Goal: Transaction & Acquisition: Subscribe to service/newsletter

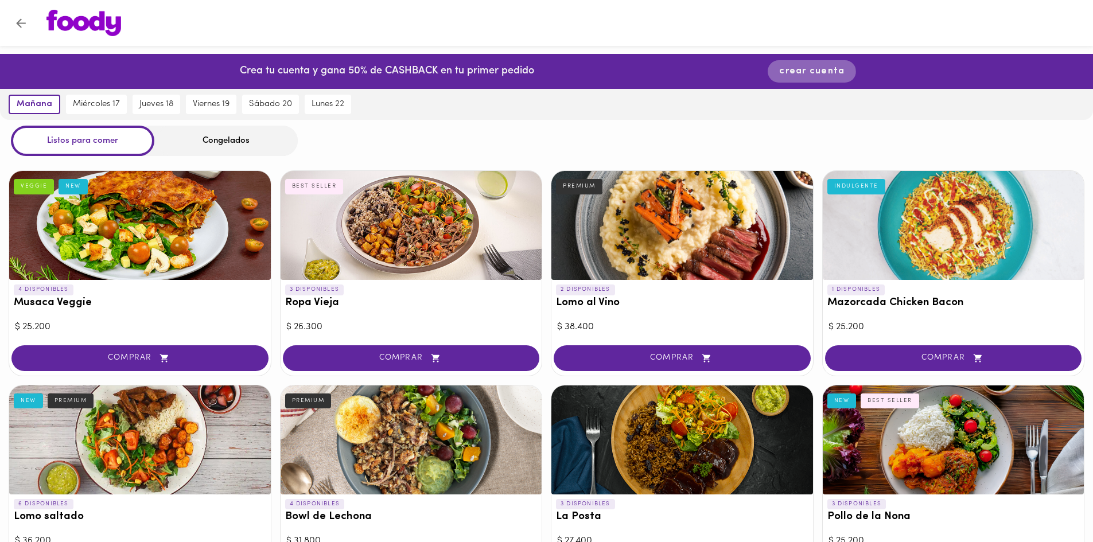
click at [777, 75] on button "crear cuenta" at bounding box center [811, 71] width 88 height 22
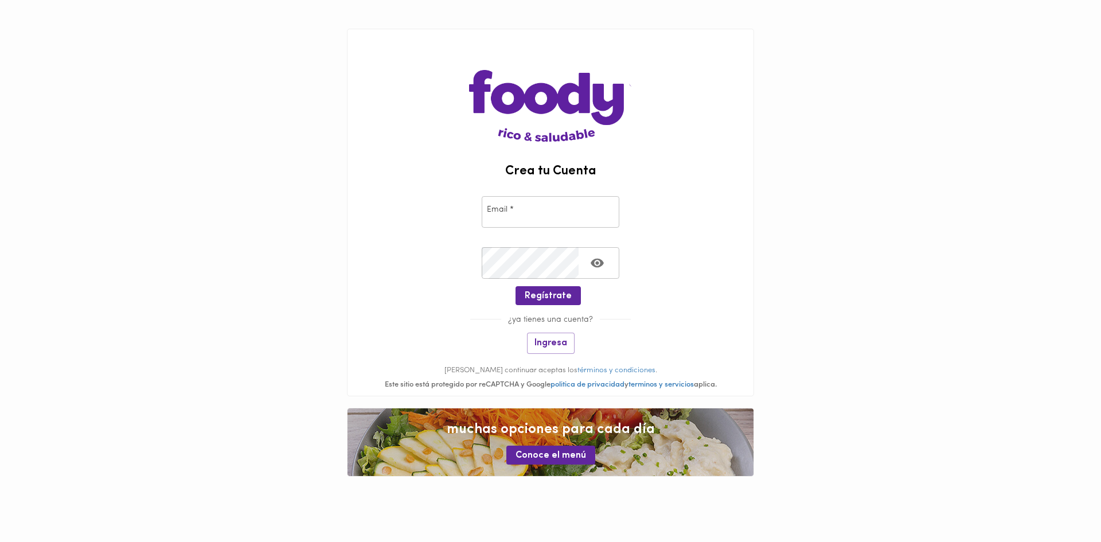
click at [536, 215] on input "email" at bounding box center [551, 212] width 138 height 32
click at [540, 219] on input "email" at bounding box center [551, 212] width 138 height 32
type input "[EMAIL_ADDRESS][DOMAIN_NAME]"
click at [553, 341] on span "Ingresa" at bounding box center [551, 343] width 33 height 11
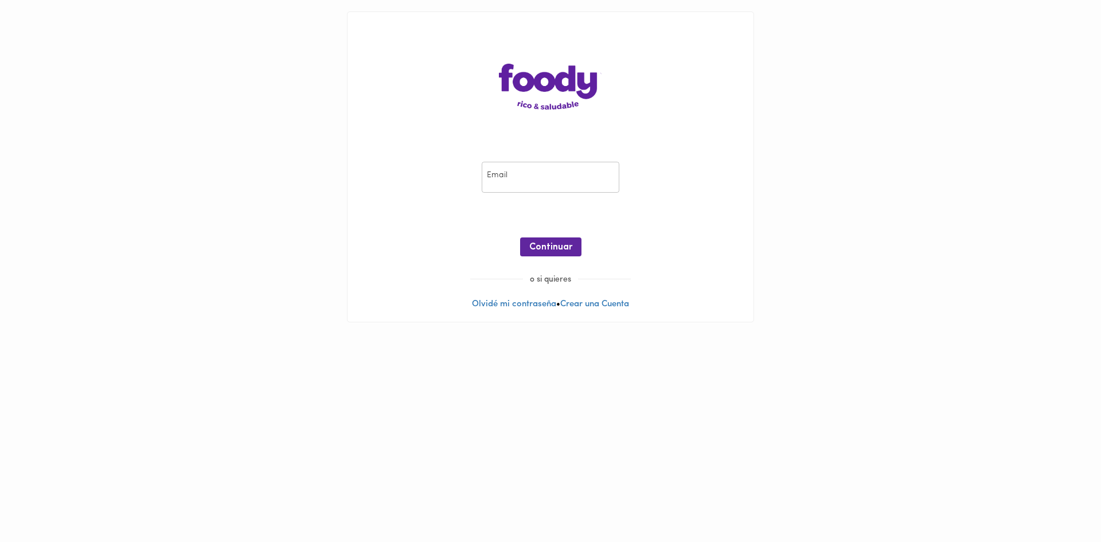
click at [513, 175] on input "email" at bounding box center [551, 178] width 138 height 32
type input "[EMAIL_ADDRESS][DOMAIN_NAME]"
click at [568, 246] on span "Continuar" at bounding box center [550, 247] width 43 height 11
click at [549, 249] on span "Ingresar" at bounding box center [551, 247] width 36 height 11
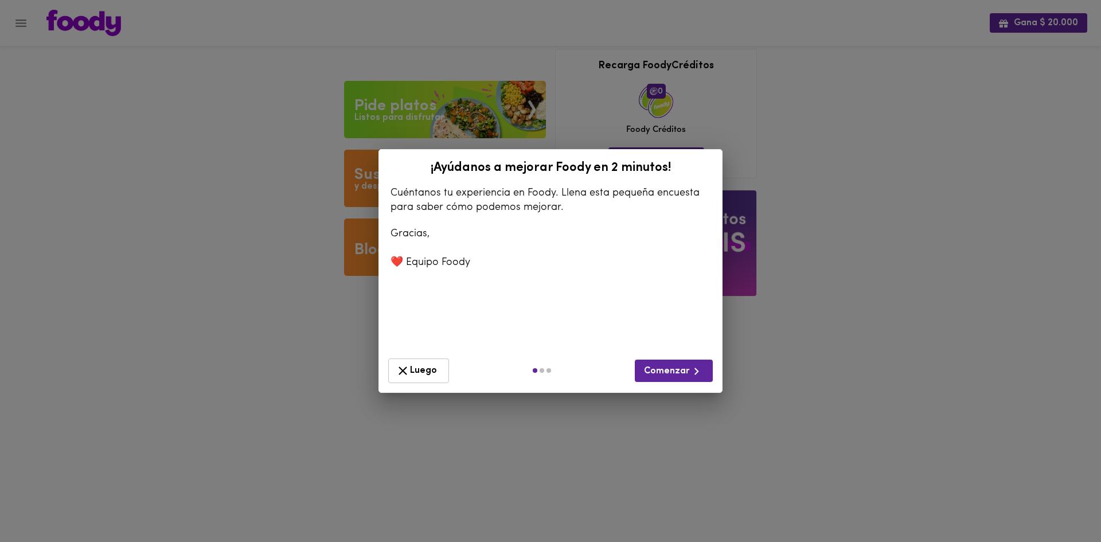
click at [432, 372] on span "Luego" at bounding box center [419, 371] width 46 height 14
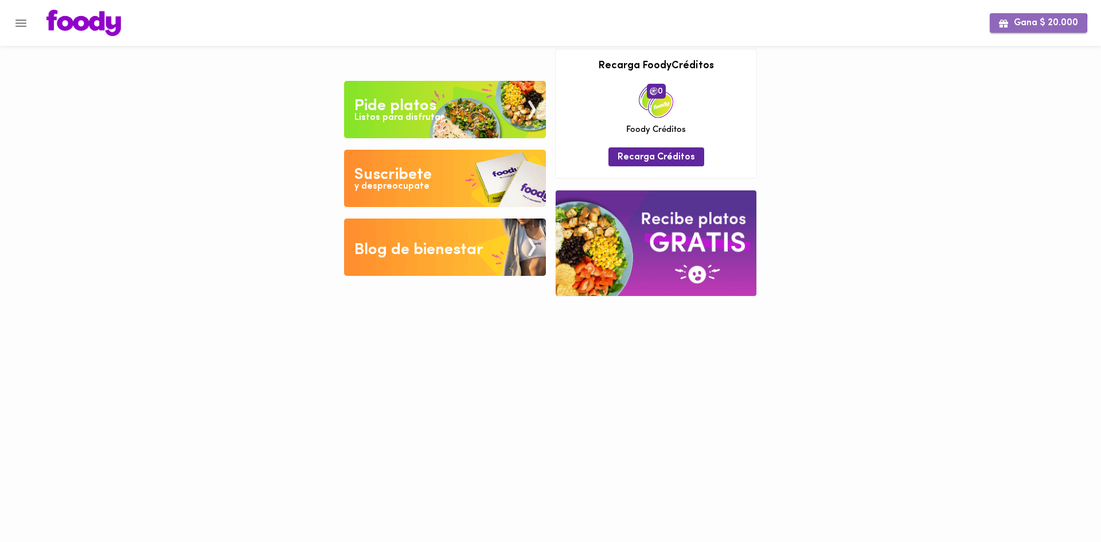
click at [1019, 24] on span "Gana $ 20.000" at bounding box center [1038, 23] width 79 height 11
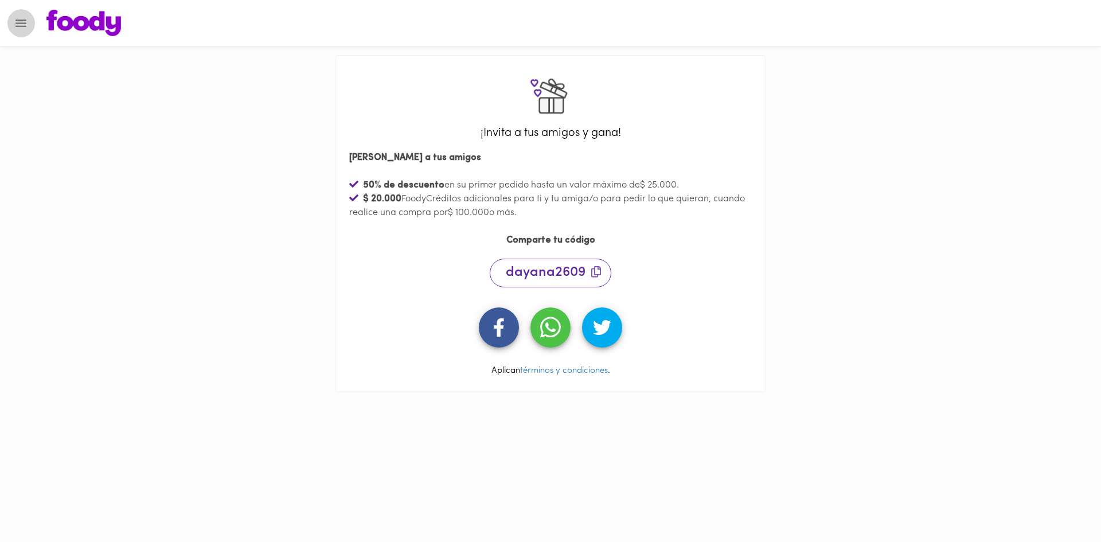
click at [19, 22] on icon "Menu" at bounding box center [21, 23] width 14 height 14
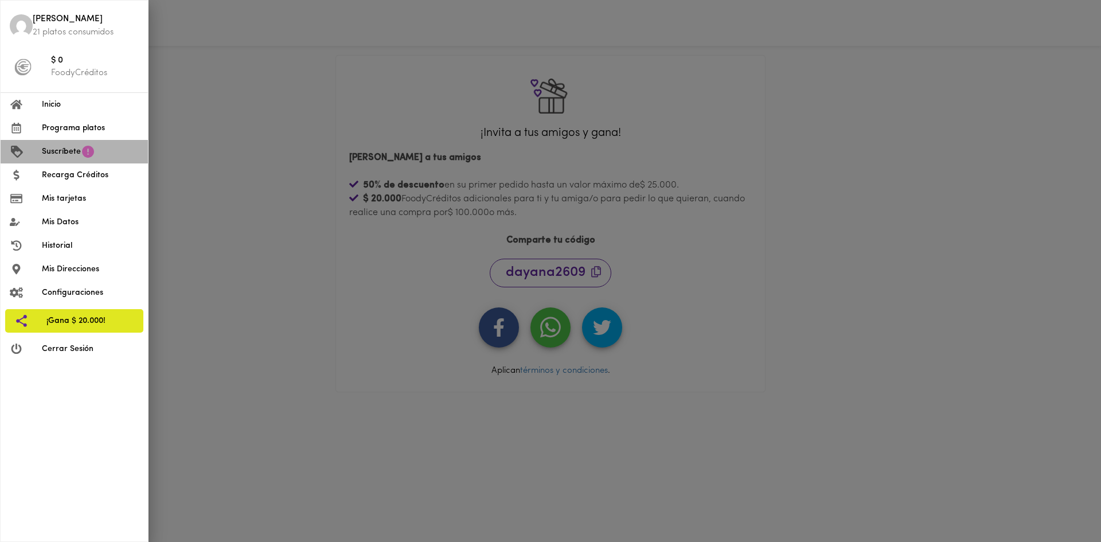
click at [62, 151] on span "Suscríbete" at bounding box center [61, 152] width 39 height 12
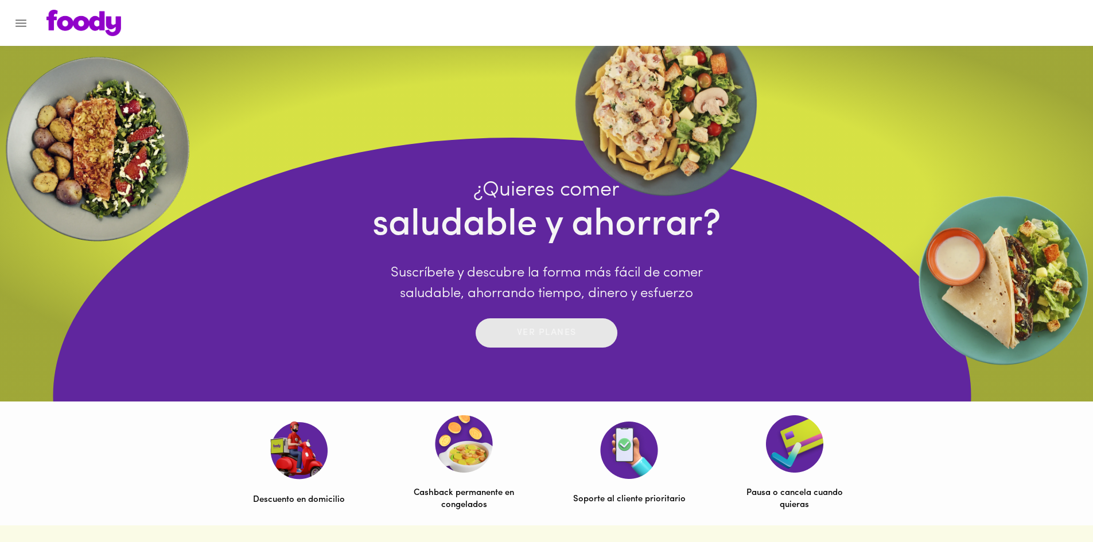
click at [547, 334] on p "Ver planes" at bounding box center [547, 332] width 60 height 13
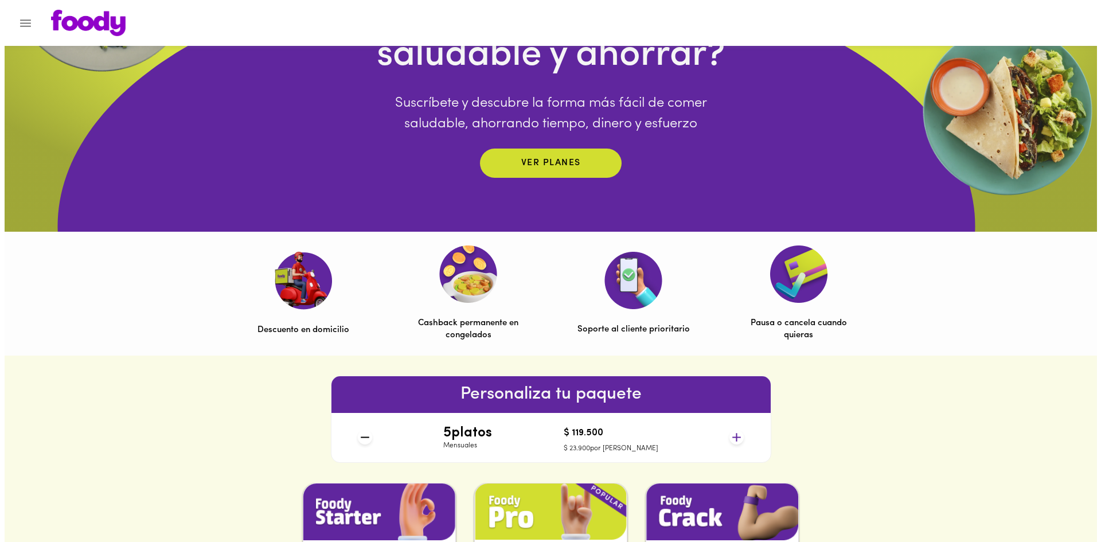
scroll to position [169, 0]
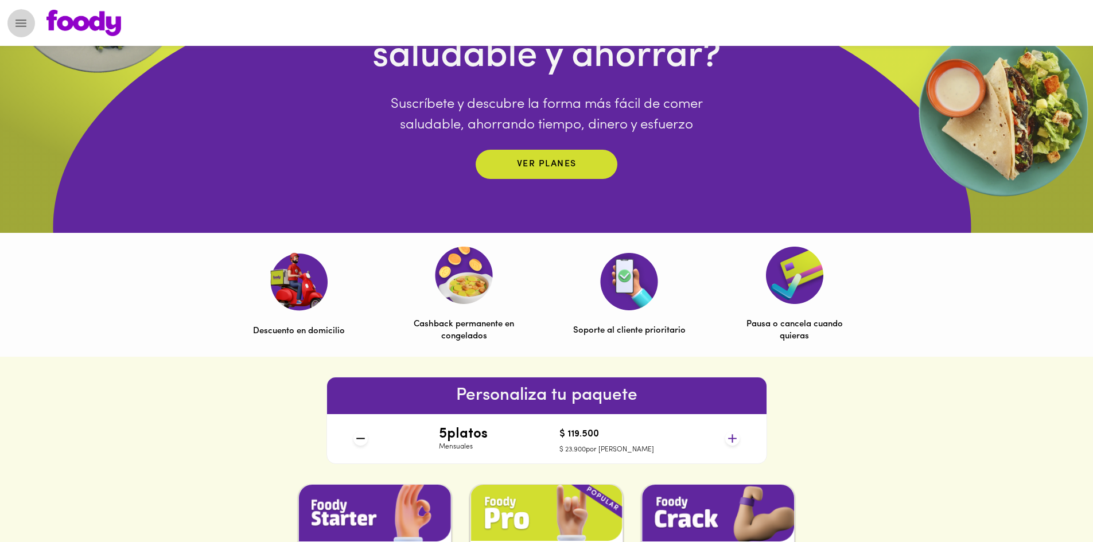
click at [18, 17] on icon "Menu" at bounding box center [21, 23] width 14 height 14
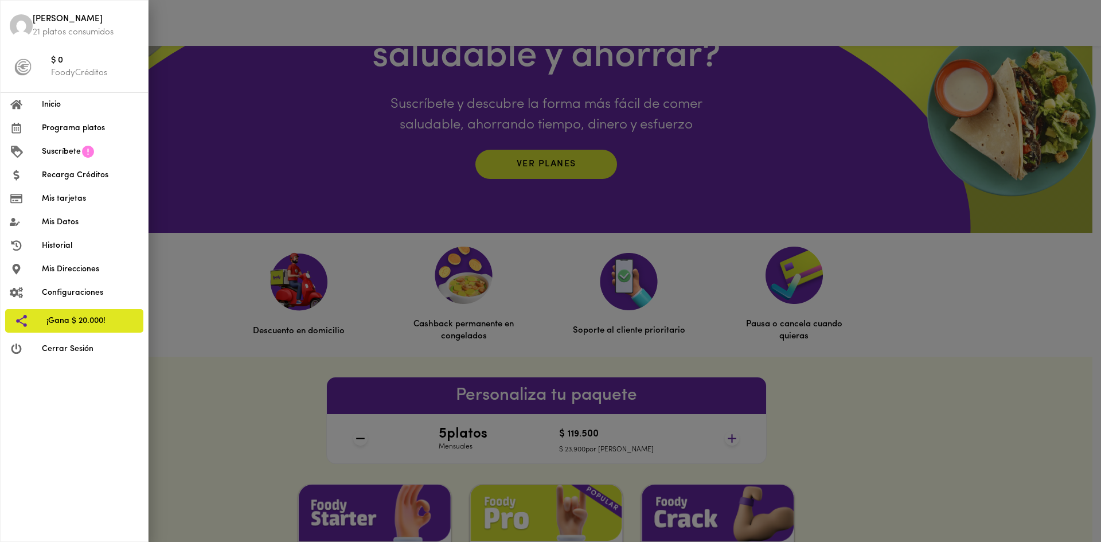
click at [18, 17] on img at bounding box center [21, 25] width 23 height 23
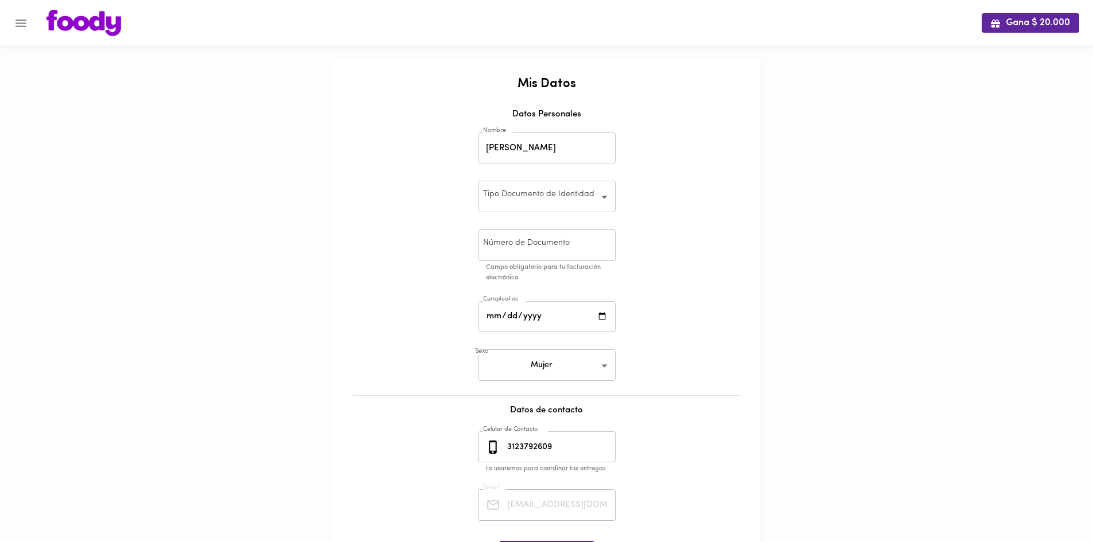
click at [10, 26] on div at bounding box center [5, 271] width 11 height 542
click at [61, 24] on img at bounding box center [83, 23] width 75 height 26
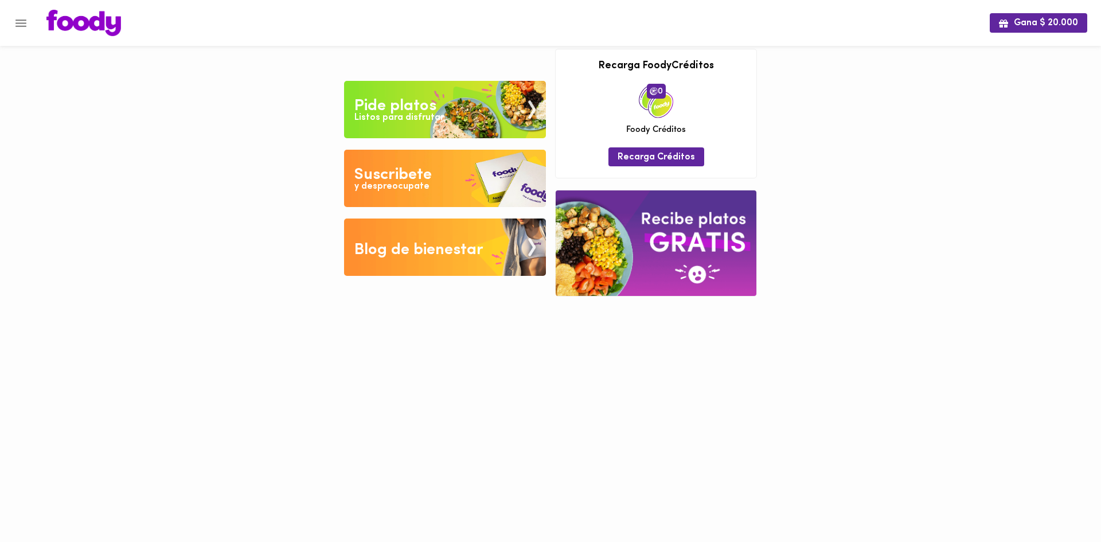
click at [458, 112] on img at bounding box center [445, 109] width 202 height 57
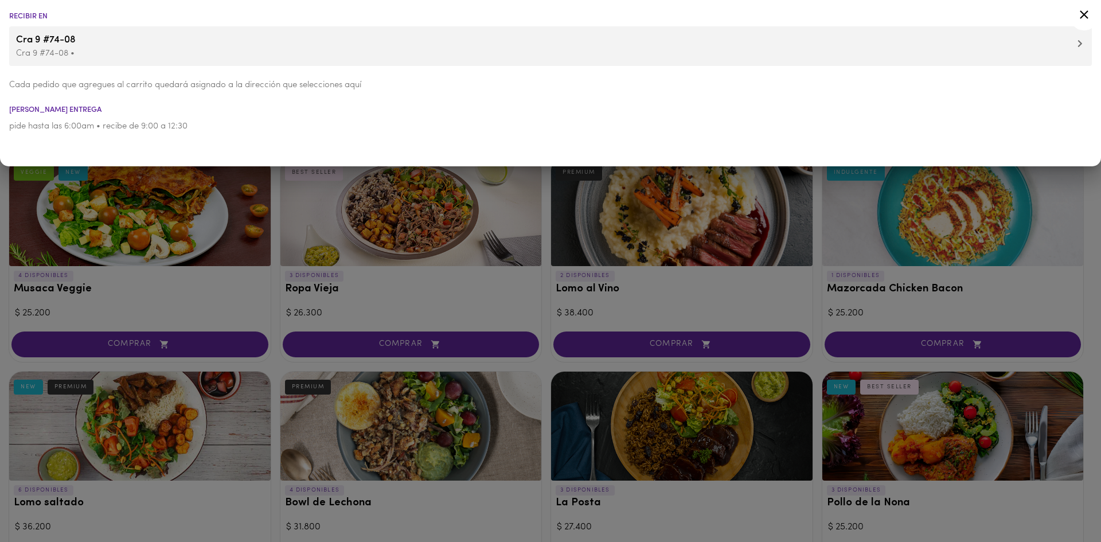
drag, startPoint x: 1080, startPoint y: 15, endPoint x: 1075, endPoint y: 12, distance: 6.7
click at [1082, 15] on icon at bounding box center [1084, 14] width 14 height 14
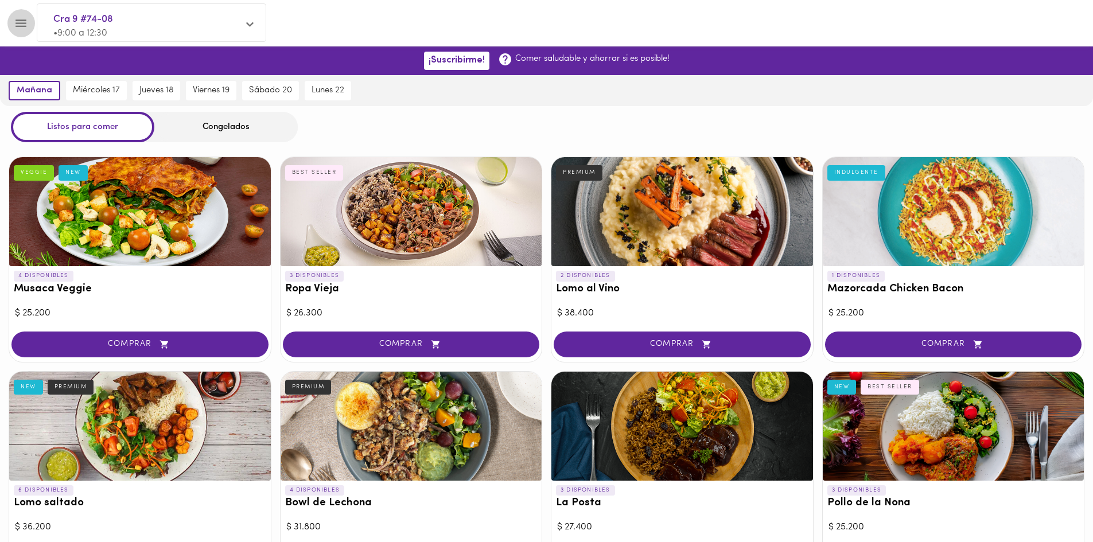
click at [17, 24] on icon "Menu" at bounding box center [21, 23] width 14 height 14
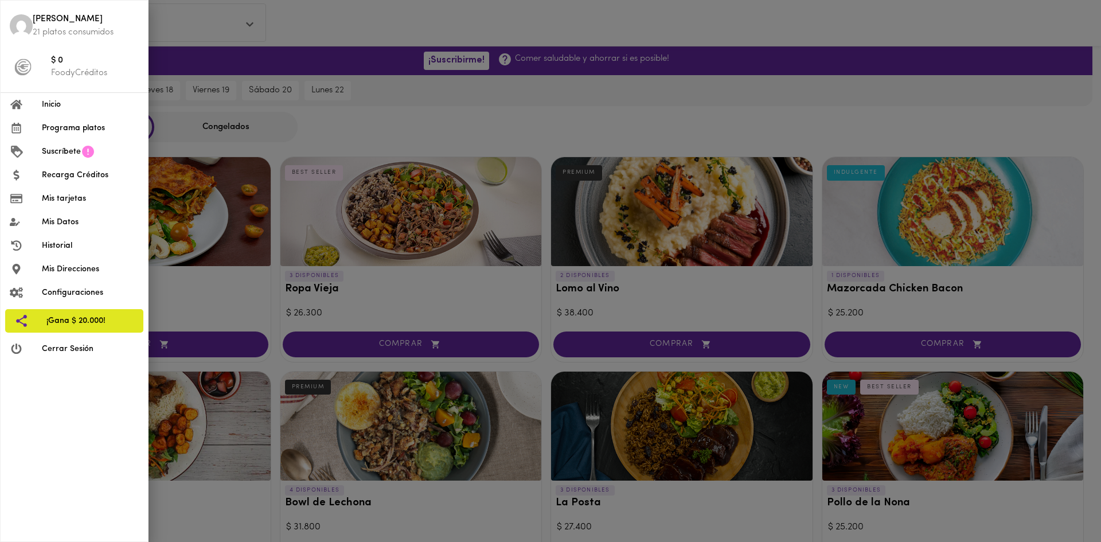
click at [1023, 85] on div at bounding box center [550, 271] width 1101 height 542
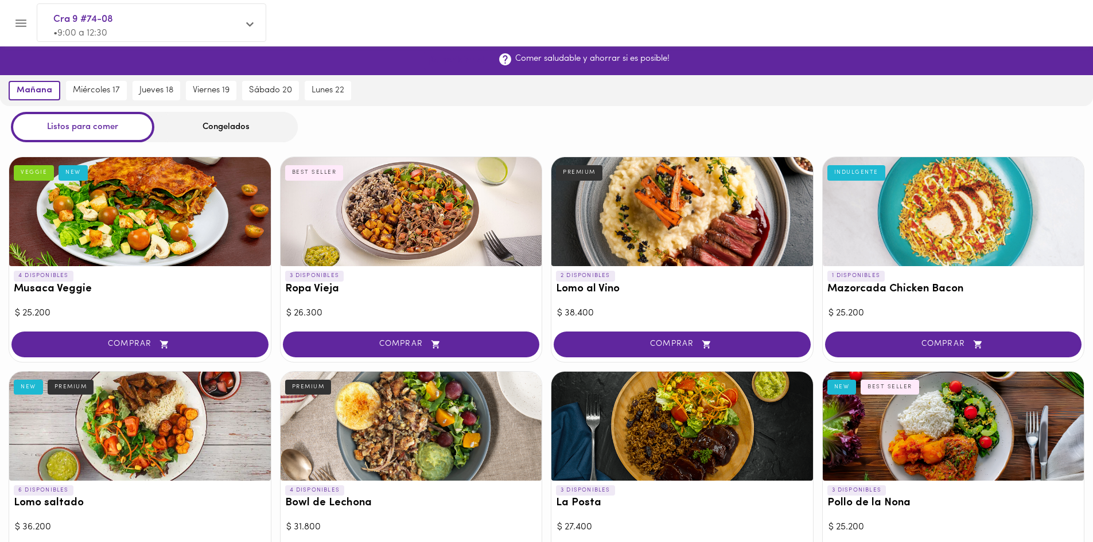
click at [458, 53] on button "¡Suscribirme!" at bounding box center [456, 61] width 65 height 18
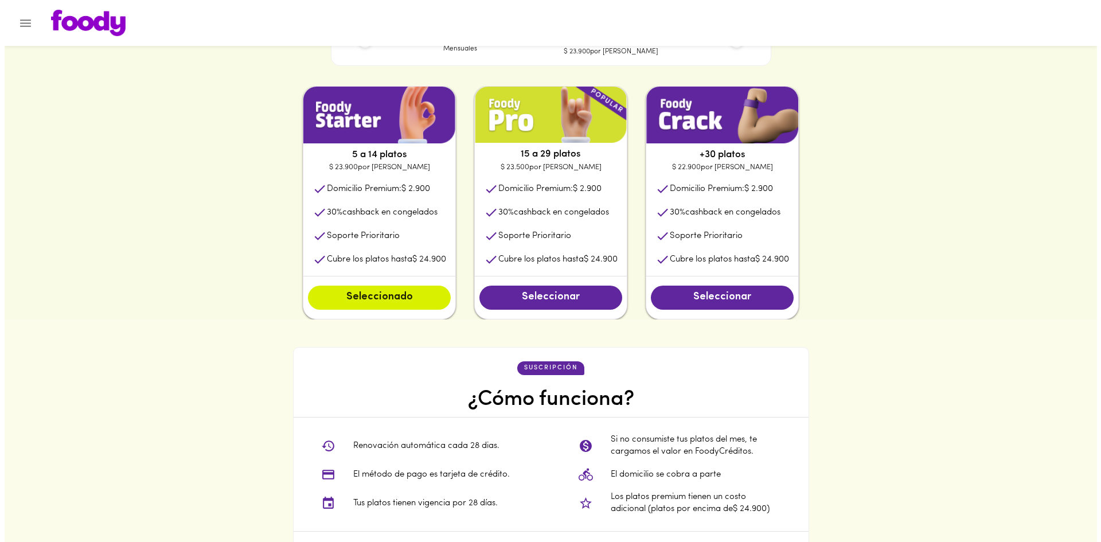
scroll to position [401, 0]
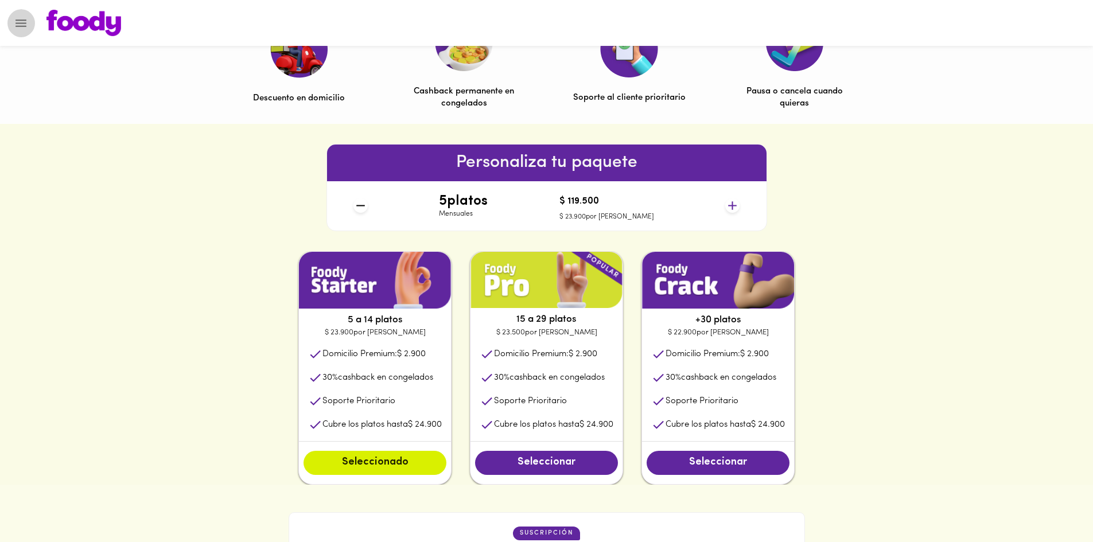
click at [16, 25] on icon "Menu" at bounding box center [21, 23] width 14 height 14
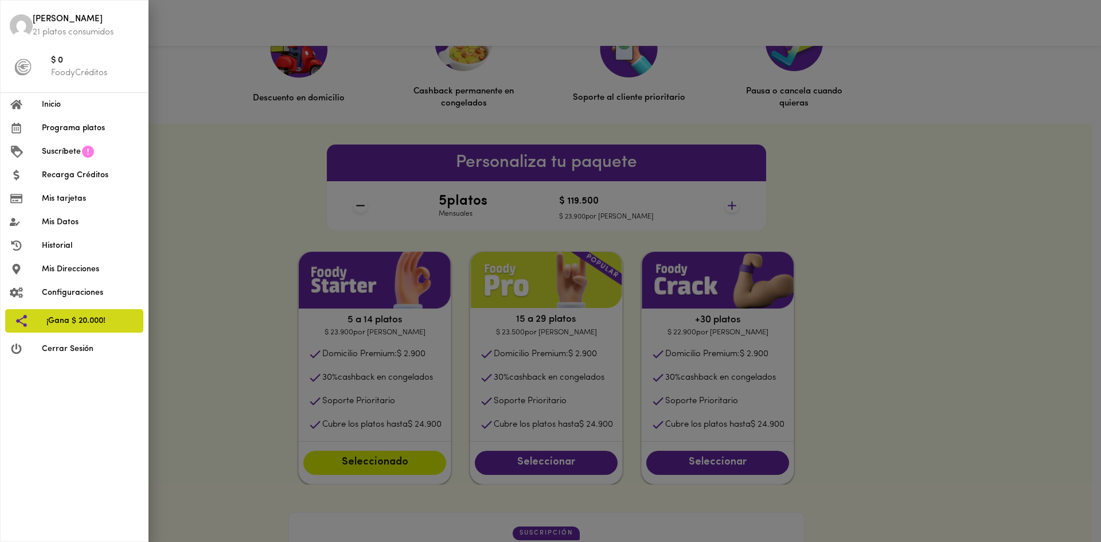
click at [81, 319] on span "¡Gana $ 20.000!" at bounding box center [90, 321] width 88 height 12
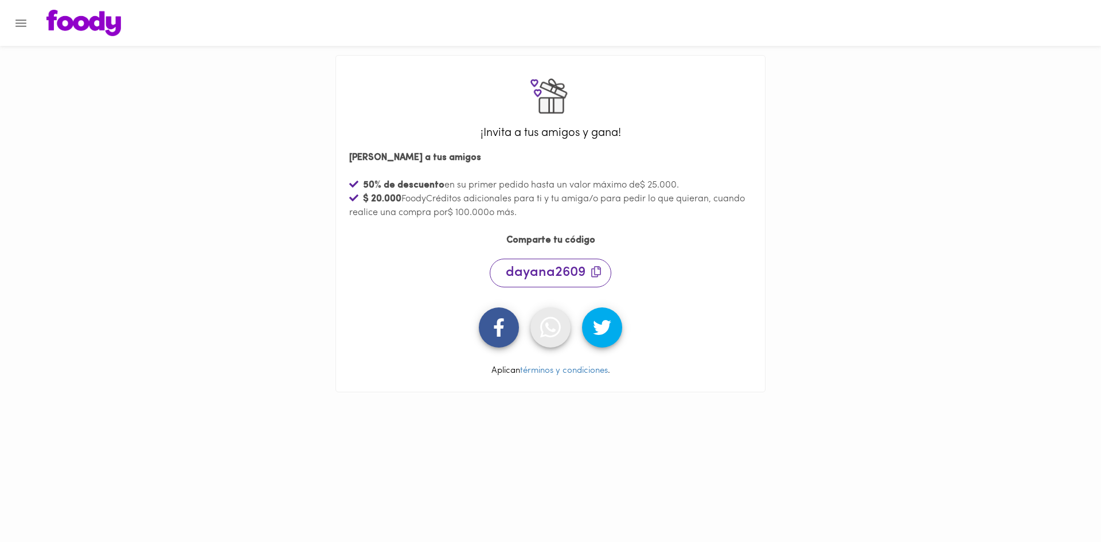
click at [550, 333] on icon "button" at bounding box center [550, 327] width 20 height 24
